Goal: Navigation & Orientation: Find specific page/section

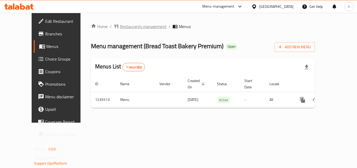
click at [120, 26] on span "Restaurants management" at bounding box center [143, 26] width 47 height 6
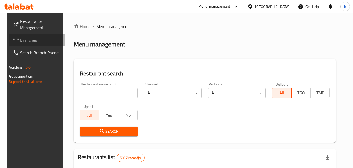
click at [25, 41] on span "Branches" at bounding box center [40, 40] width 41 height 6
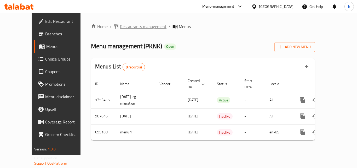
click at [120, 28] on span "Restaurants management" at bounding box center [143, 26] width 47 height 6
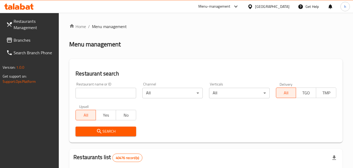
click at [16, 41] on span "Branches" at bounding box center [34, 40] width 41 height 6
